Goal: Find specific page/section: Find specific page/section

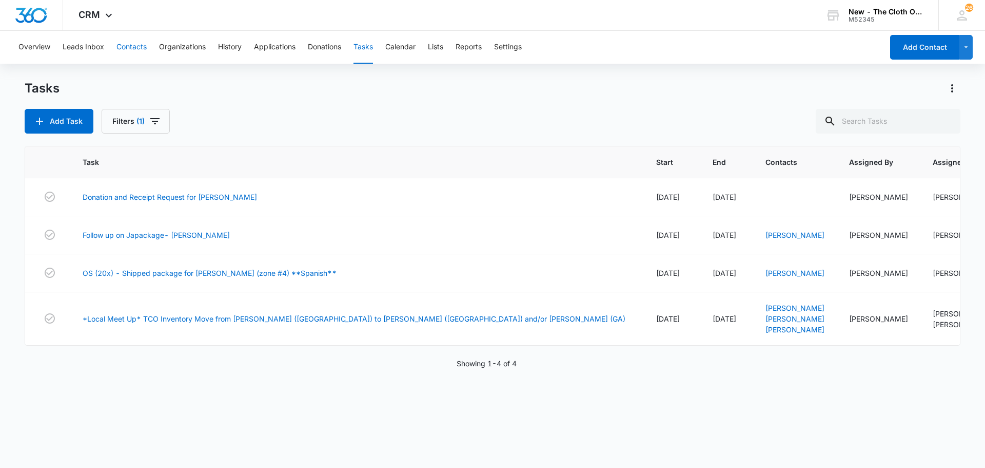
click at [145, 49] on button "Contacts" at bounding box center [132, 47] width 30 height 33
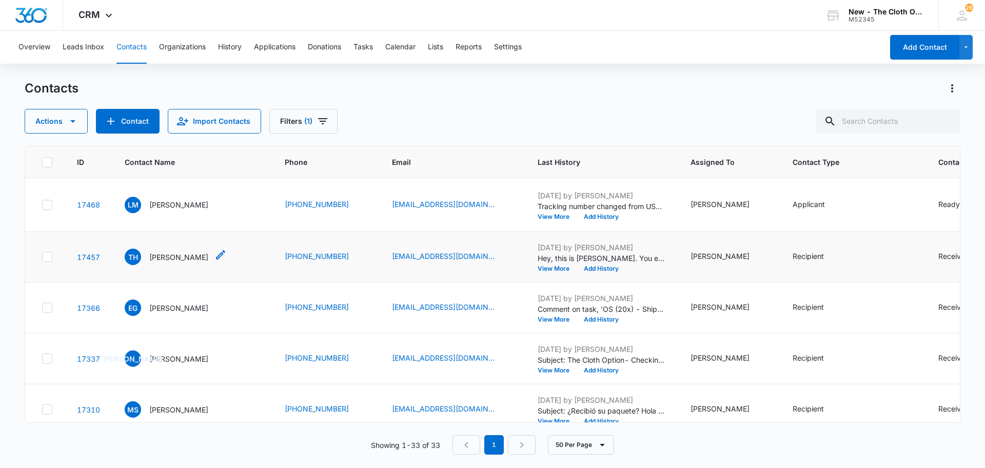
click at [186, 262] on p "[PERSON_NAME]" at bounding box center [178, 256] width 59 height 11
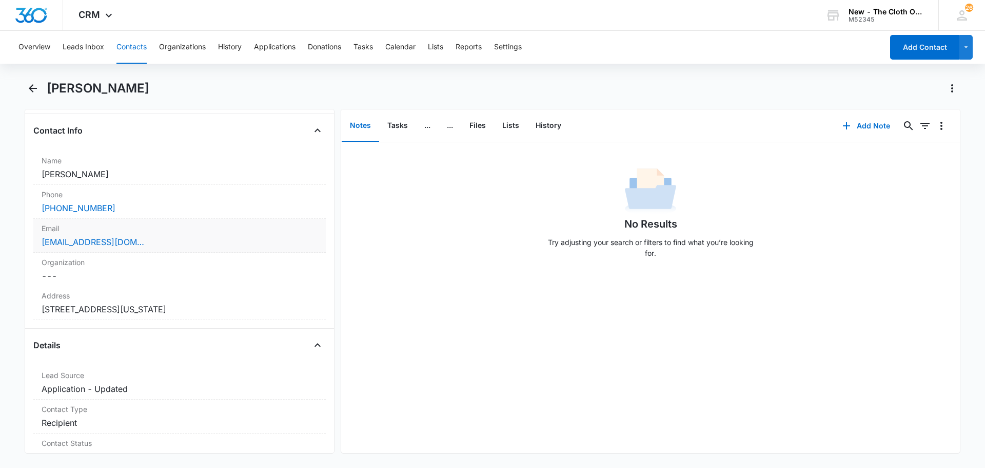
scroll to position [154, 0]
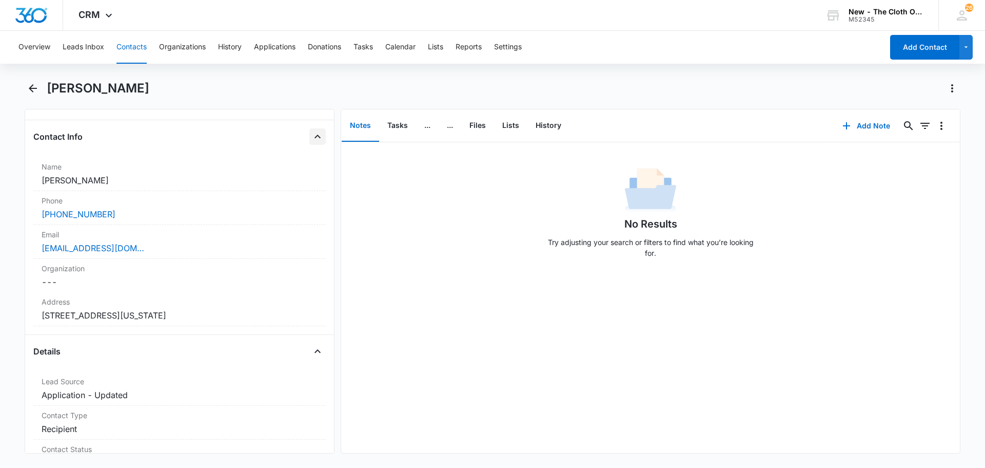
click at [317, 141] on button "Close" at bounding box center [317, 136] width 16 height 16
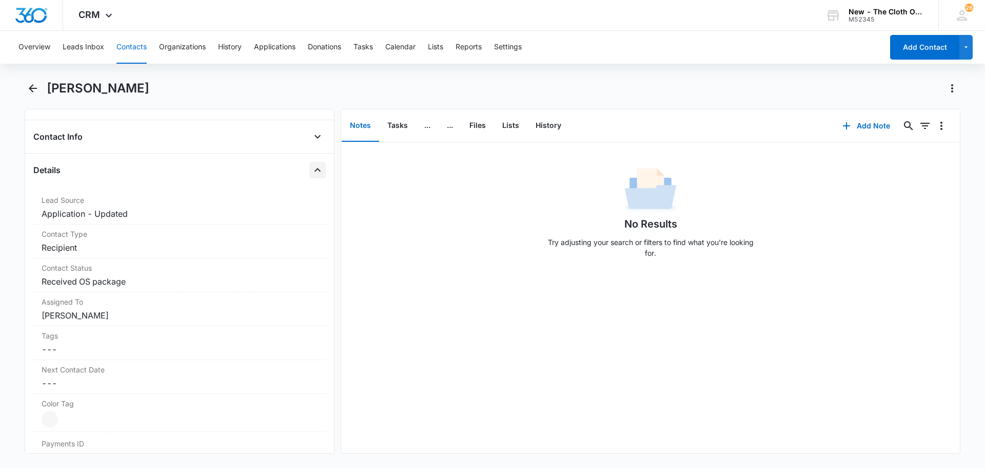
click at [315, 166] on icon "Close" at bounding box center [318, 170] width 12 height 12
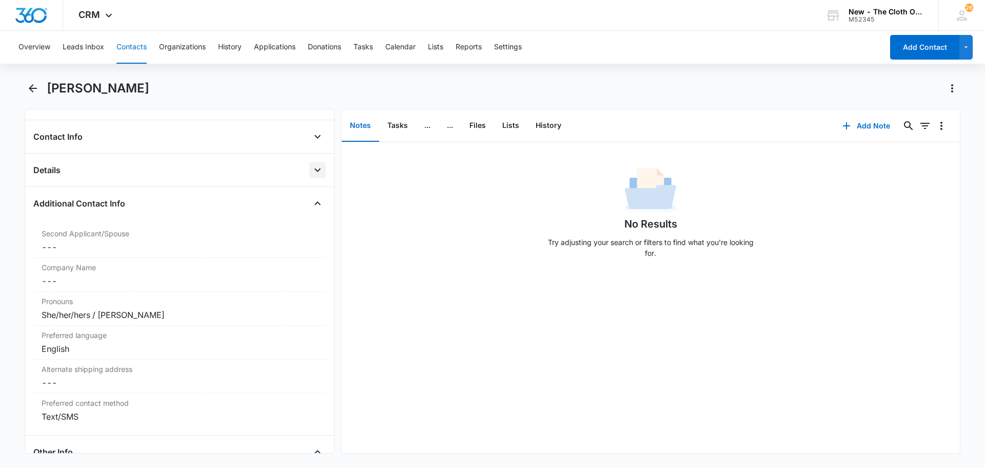
scroll to position [205, 0]
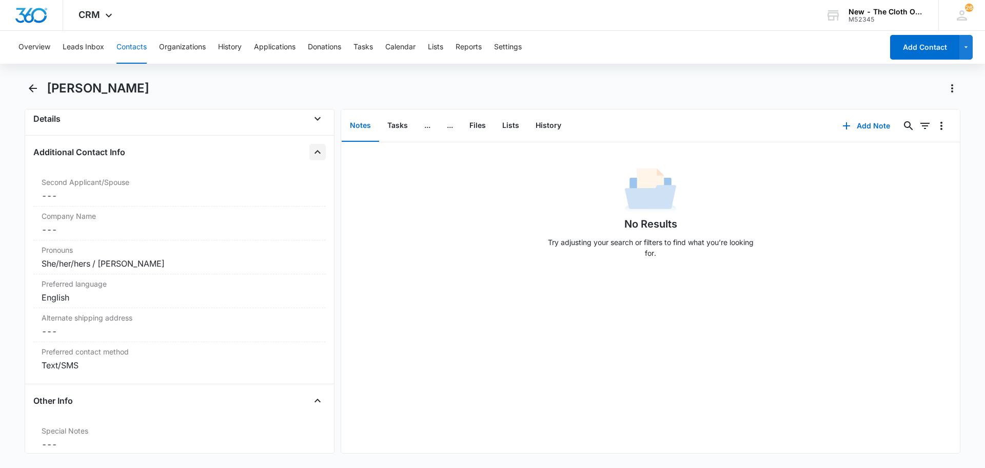
click at [309, 159] on button "Close" at bounding box center [317, 152] width 16 height 16
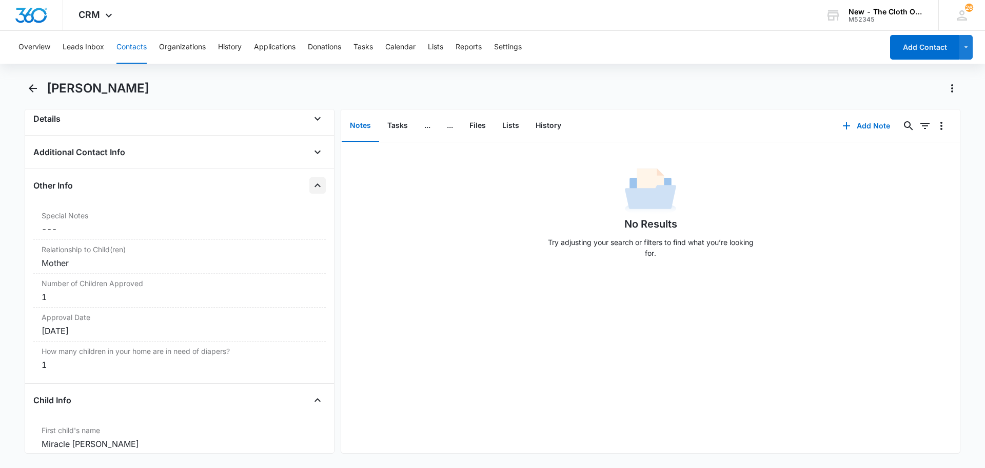
click at [315, 182] on icon "Close" at bounding box center [318, 185] width 12 height 12
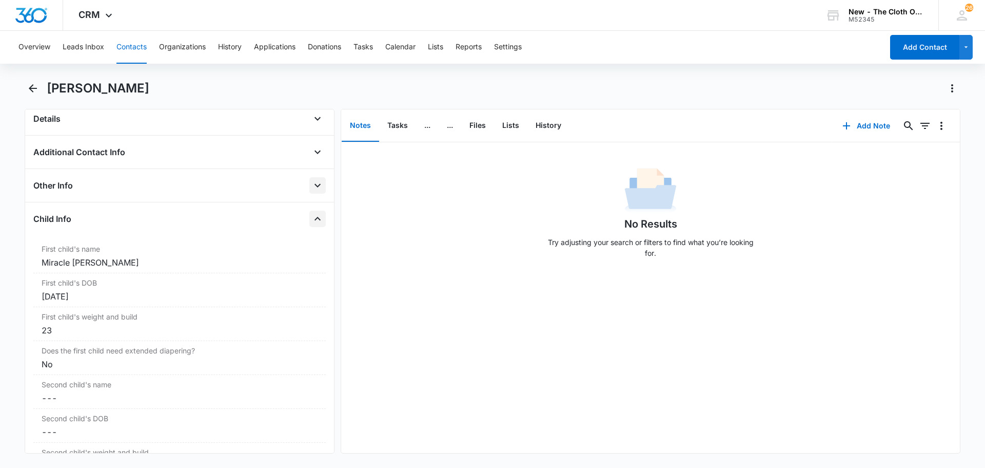
click at [312, 223] on icon "Close" at bounding box center [318, 218] width 12 height 12
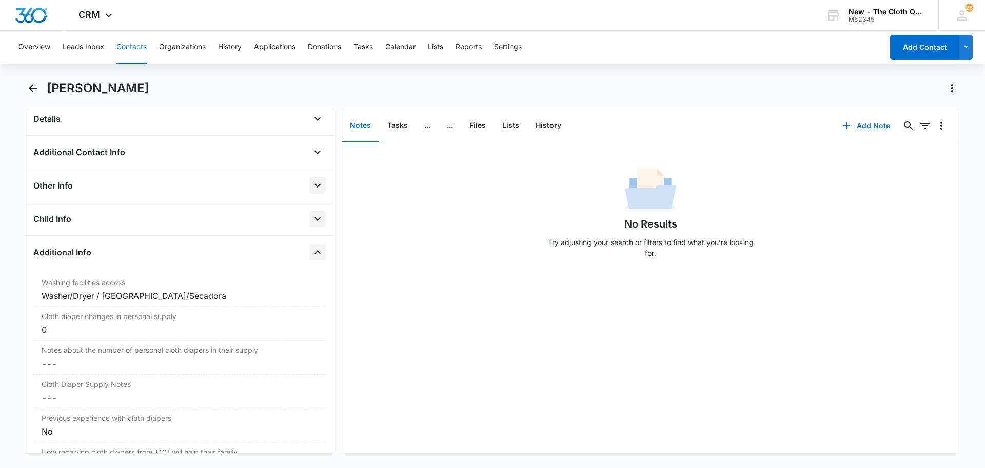
click at [315, 253] on icon "Close" at bounding box center [318, 252] width 6 height 4
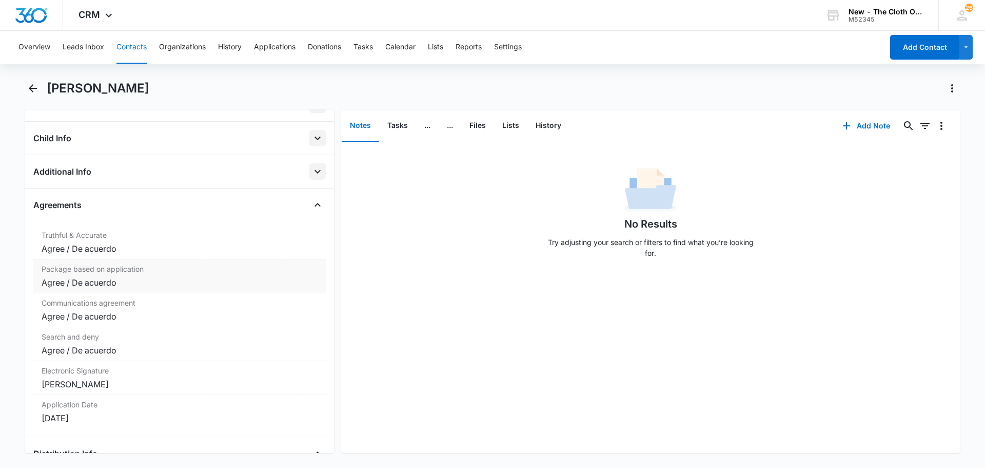
scroll to position [308, 0]
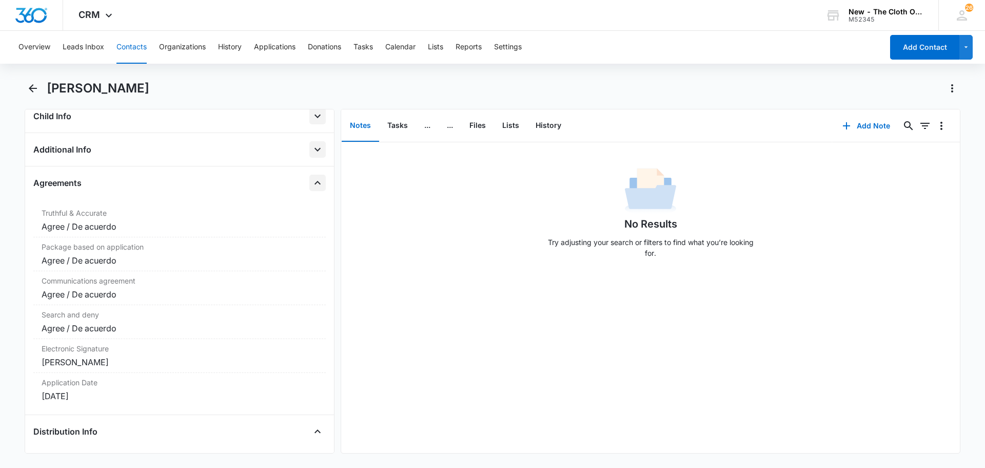
click at [312, 182] on icon "Close" at bounding box center [318, 183] width 12 height 12
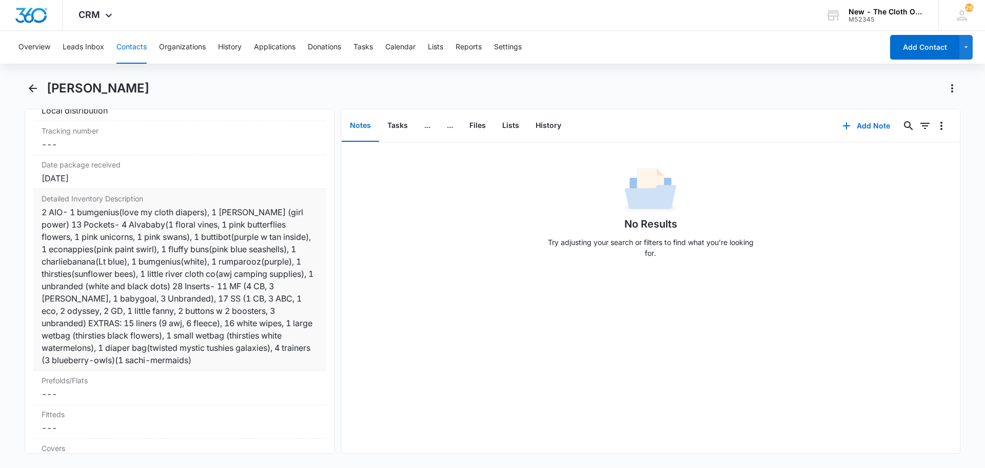
scroll to position [462, 0]
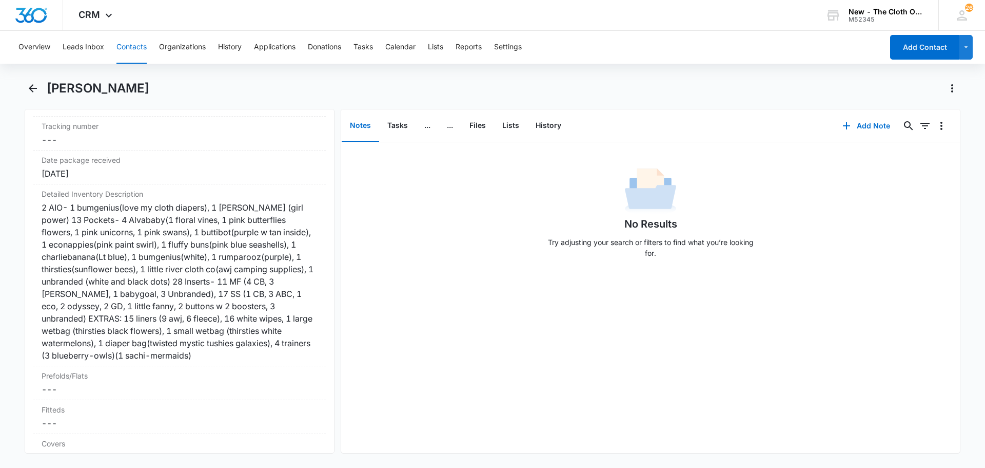
click at [491, 328] on div "No Results Try adjusting your search or filters to find what you’re looking for." at bounding box center [650, 297] width 619 height 311
